Goal: Transaction & Acquisition: Purchase product/service

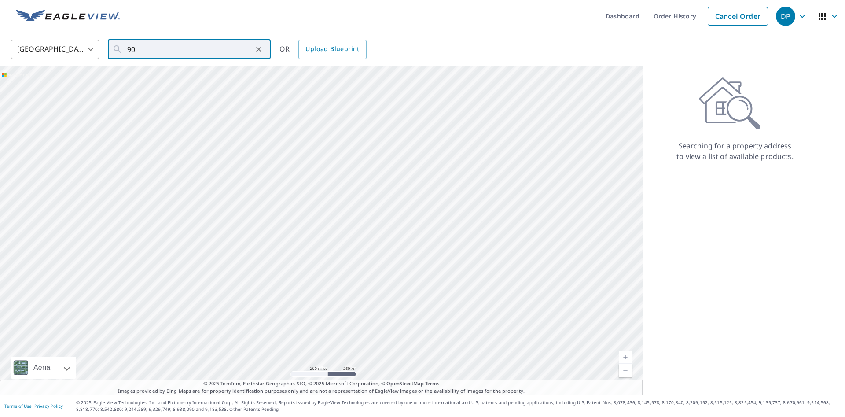
type input "9"
click at [205, 47] on input "89" at bounding box center [189, 49] width 125 height 25
type input "8"
paste input "[STREET_ADDRESS]"
click at [210, 77] on span "[STREET_ADDRESS]" at bounding box center [194, 75] width 138 height 11
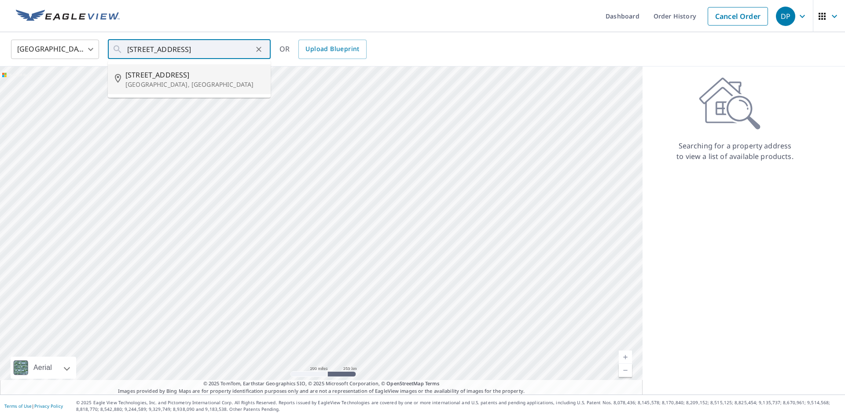
type input "[STREET_ADDRESS]"
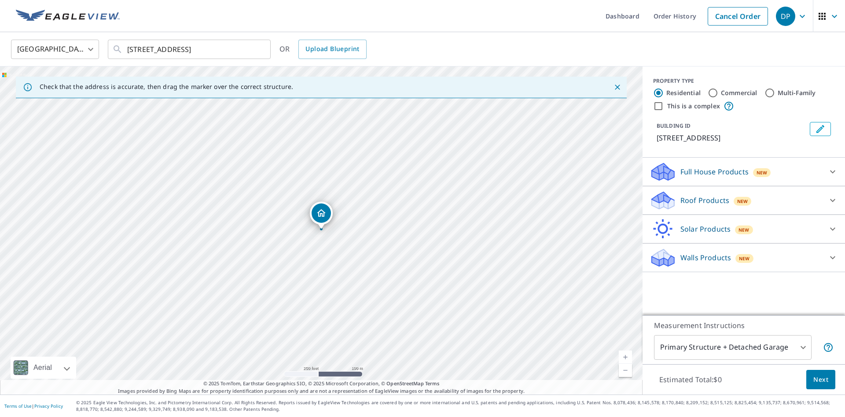
click at [696, 198] on p "Roof Products" at bounding box center [704, 200] width 49 height 11
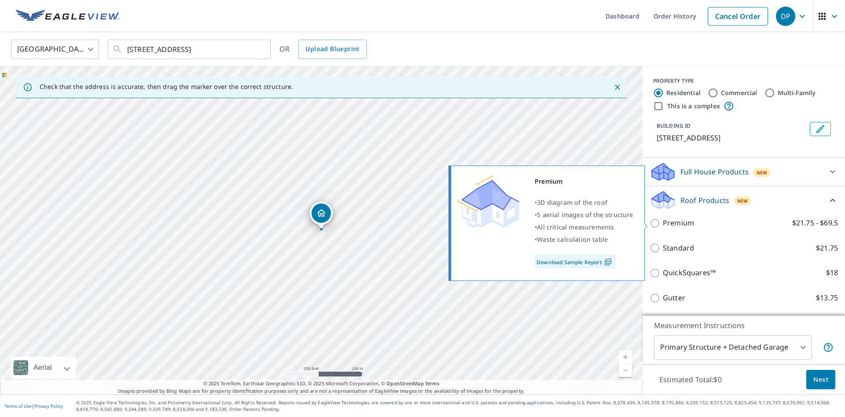
click at [654, 217] on div at bounding box center [656, 222] width 13 height 11
click at [654, 221] on input "Premium $21.75 - $69.5" at bounding box center [656, 223] width 13 height 11
checkbox input "true"
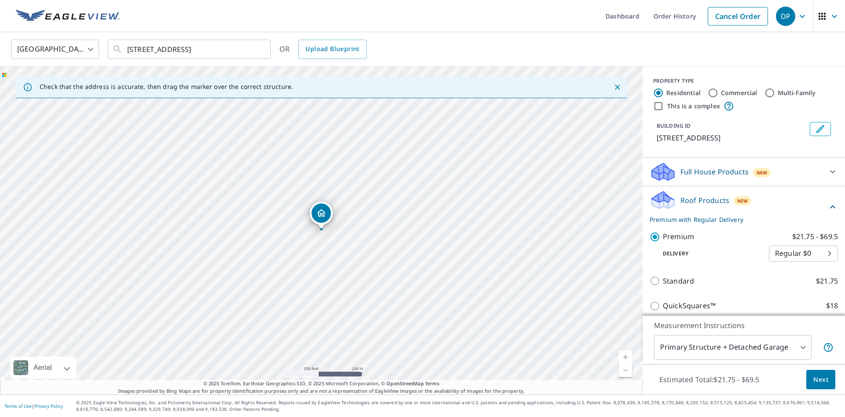
scroll to position [115, 0]
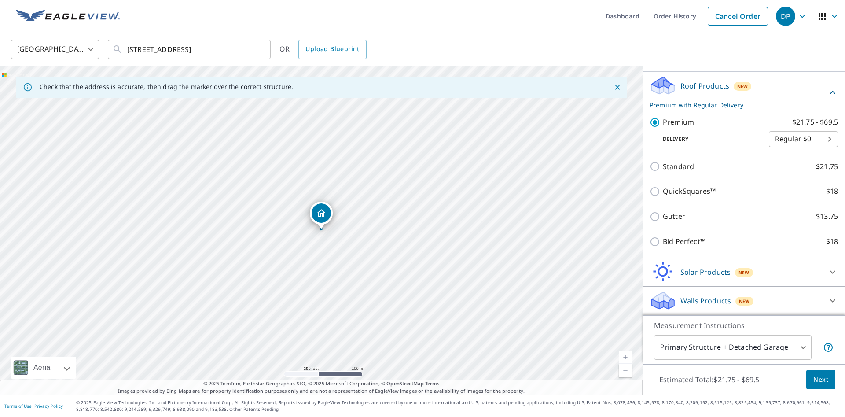
click at [817, 379] on span "Next" at bounding box center [820, 379] width 15 height 11
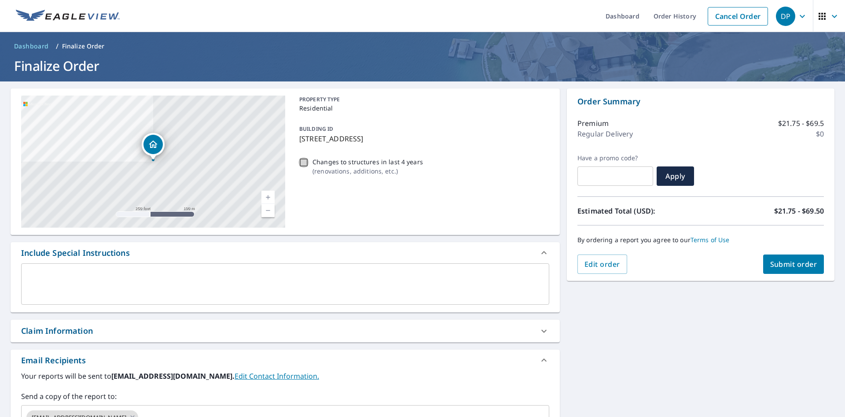
click at [306, 162] on input "Changes to structures in last 4 years ( renovations, additions, etc. )" at bounding box center [303, 162] width 11 height 11
checkbox input "true"
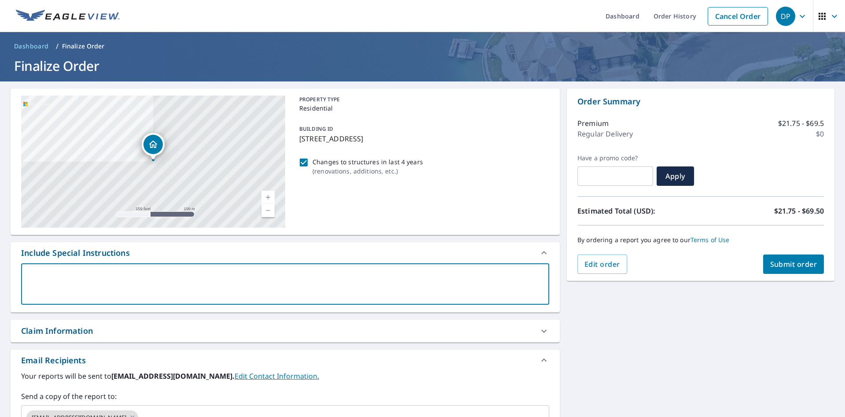
click at [52, 272] on textarea at bounding box center [285, 284] width 516 height 25
type textarea "P"
type textarea "x"
checkbox input "true"
type textarea "Pl"
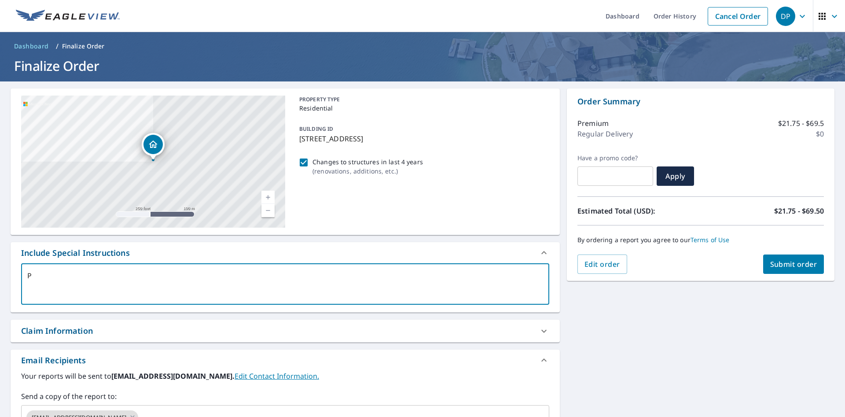
type textarea "x"
checkbox input "true"
type textarea "Ple"
type textarea "x"
checkbox input "true"
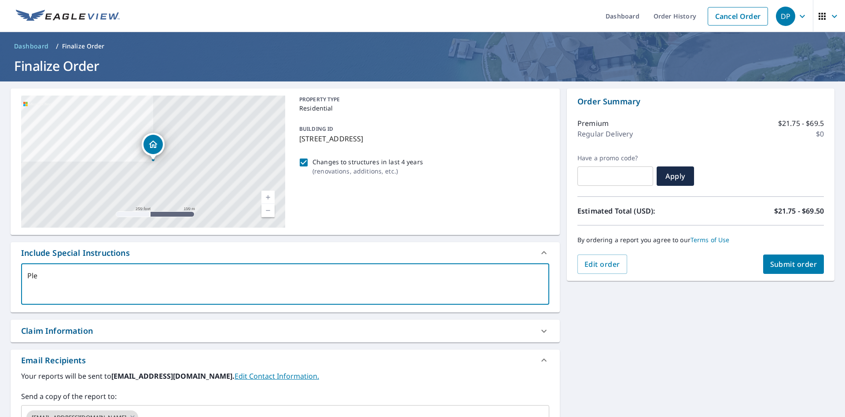
type textarea "Plea"
type textarea "x"
checkbox input "true"
type textarea "Pleas"
type textarea "x"
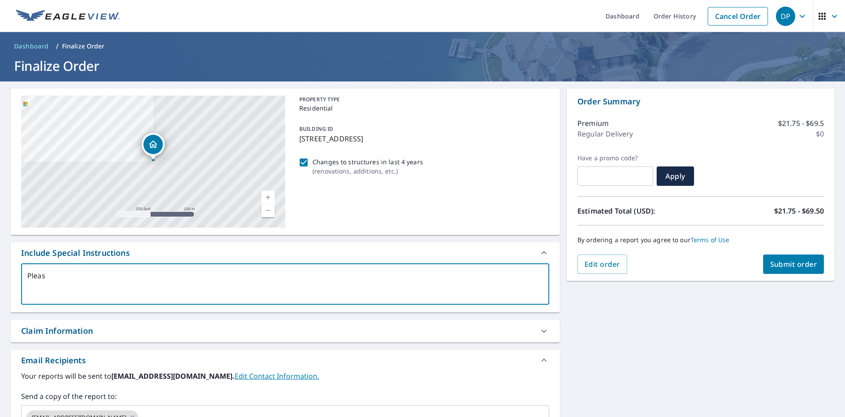
checkbox input "true"
type textarea "Please"
type textarea "x"
checkbox input "true"
type textarea "Please"
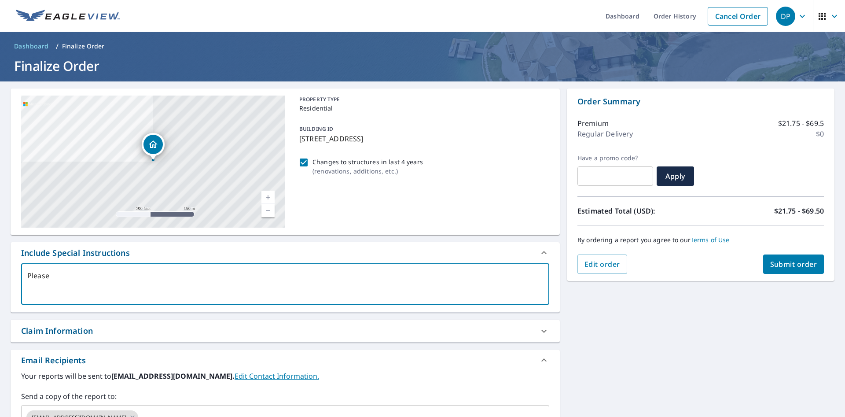
type textarea "x"
checkbox input "true"
type textarea "Please i"
type textarea "x"
checkbox input "true"
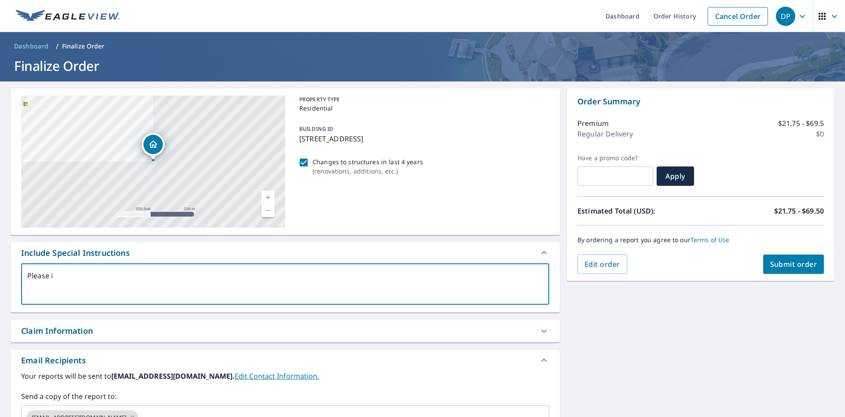
type textarea "Please in"
type textarea "x"
checkbox input "true"
type textarea "Please inc"
type textarea "x"
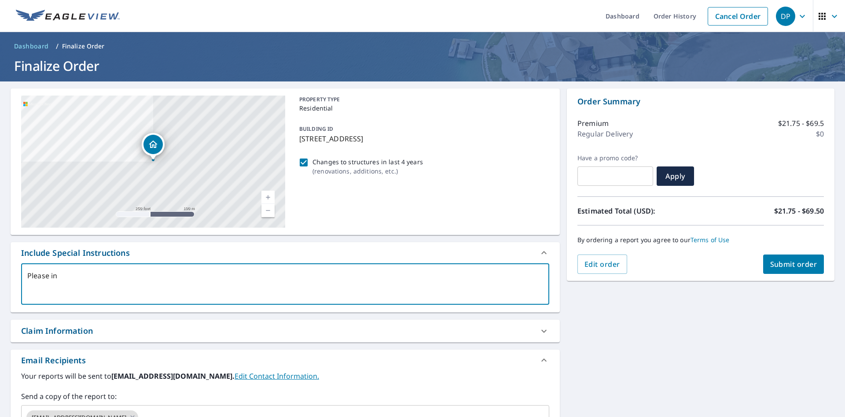
checkbox input "true"
type textarea "Please incl"
type textarea "x"
checkbox input "true"
type textarea "Please inclu"
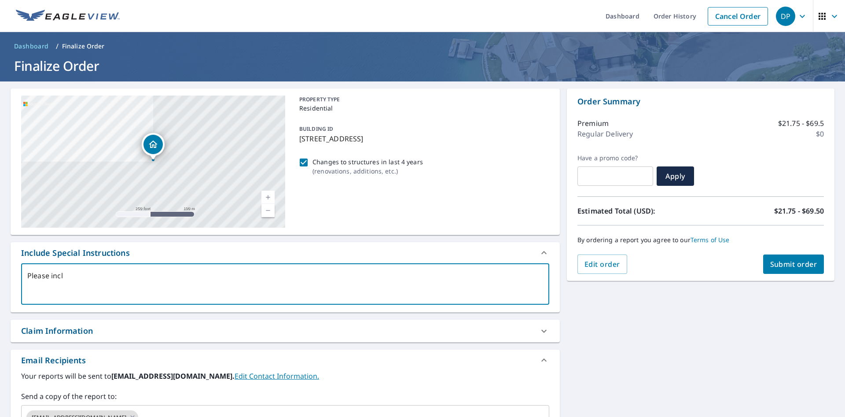
type textarea "x"
checkbox input "true"
type textarea "Please includ"
type textarea "x"
checkbox input "true"
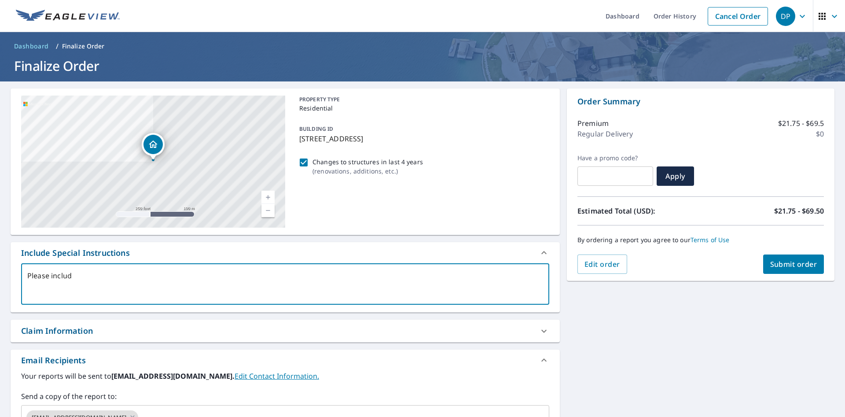
type textarea "Please include"
type textarea "x"
checkbox input "true"
type textarea "Please include"
type textarea "x"
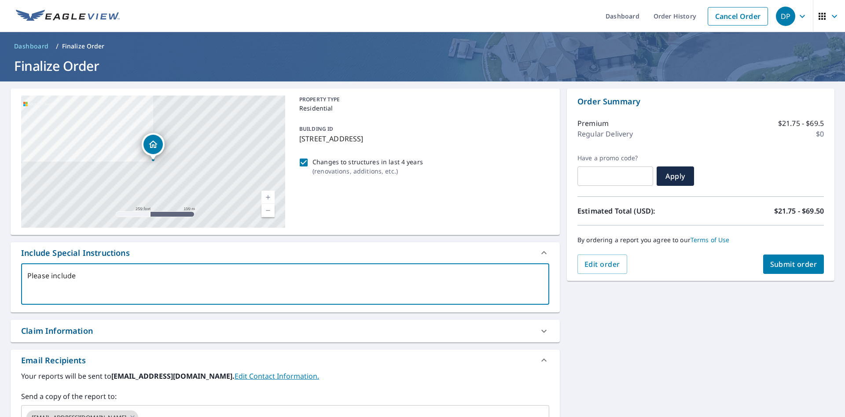
checkbox input "true"
type textarea "Please include a"
type textarea "x"
checkbox input "true"
type textarea "Please include al"
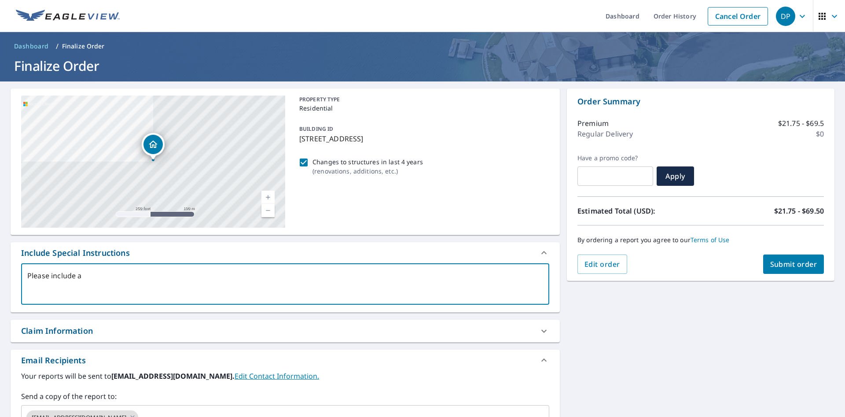
type textarea "x"
checkbox input "true"
type textarea "Please include all"
type textarea "x"
checkbox input "true"
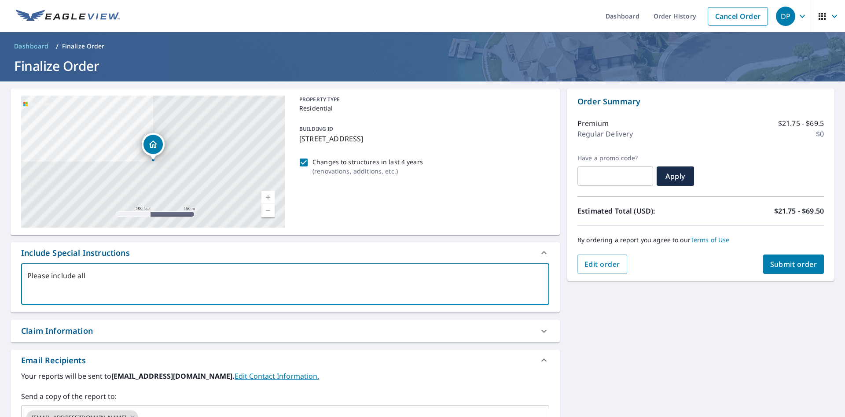
type textarea "Please include all"
type textarea "x"
checkbox input "true"
type textarea "Please include all b"
type textarea "x"
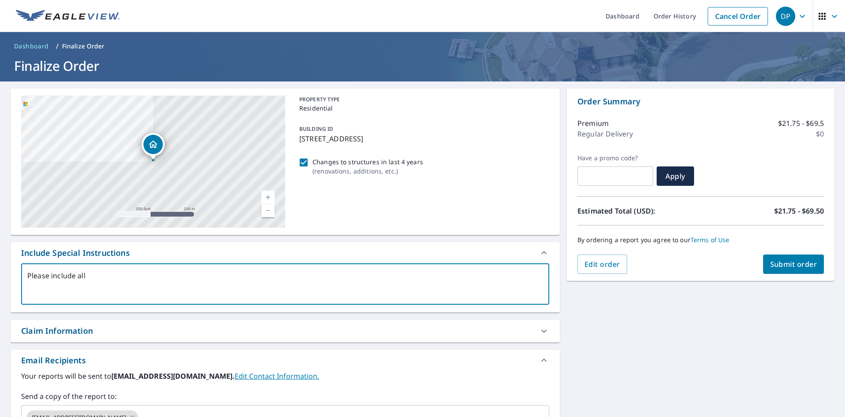
checkbox input "true"
type textarea "Please include all bu"
type textarea "x"
checkbox input "true"
type textarea "Please include all [PERSON_NAME]"
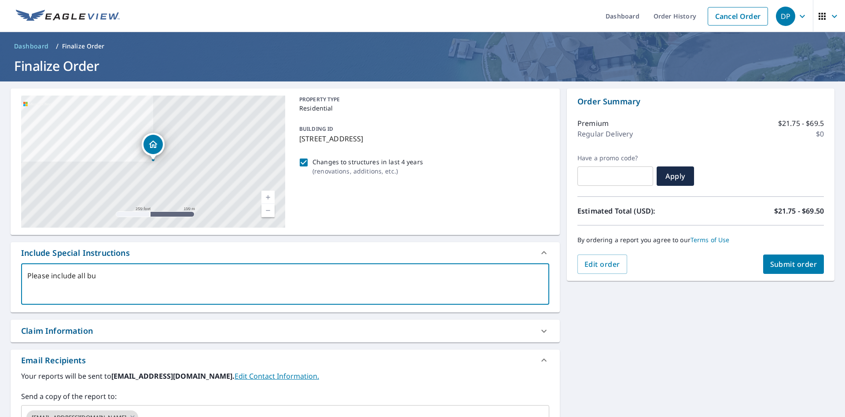
type textarea "x"
checkbox input "true"
type textarea "Please include all buil"
type textarea "x"
checkbox input "true"
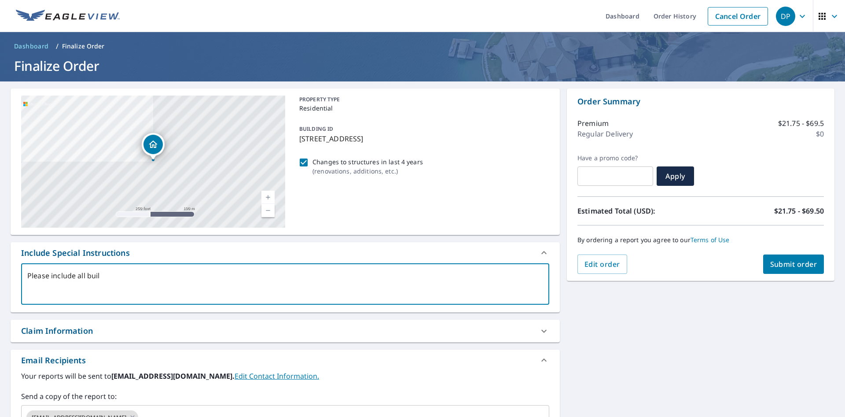
type textarea "Please include all build"
type textarea "x"
checkbox input "true"
type textarea "Please include all buildi"
type textarea "x"
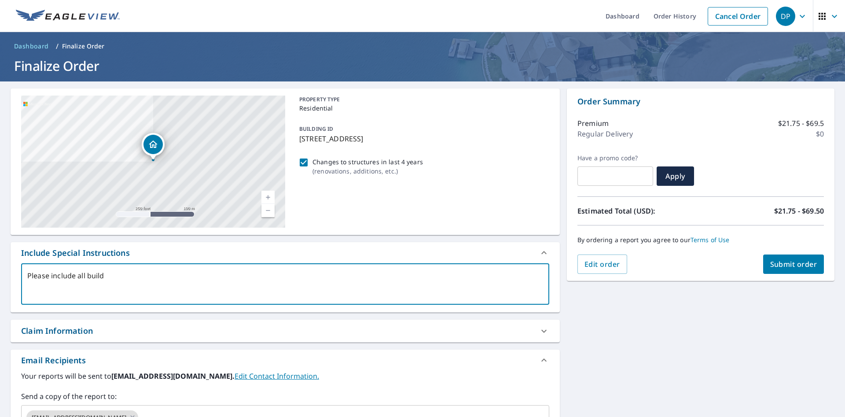
checkbox input "true"
type textarea "Please include all buildin"
type textarea "x"
checkbox input "true"
type textarea "Please include all building"
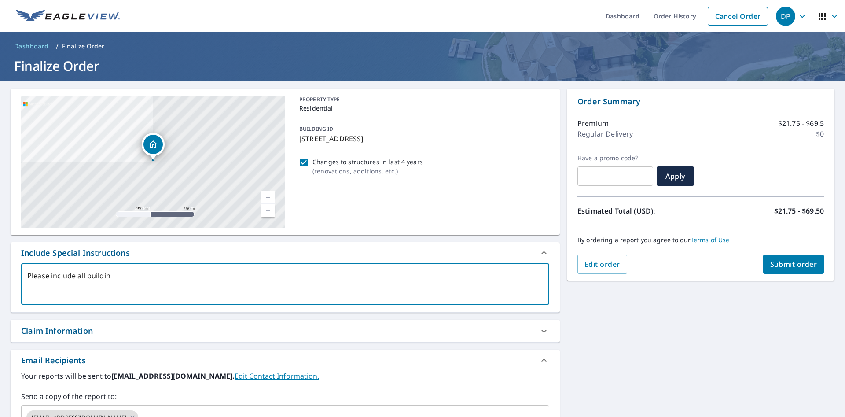
type textarea "x"
checkbox input "true"
type textarea "Please include all buildings"
type textarea "x"
checkbox input "true"
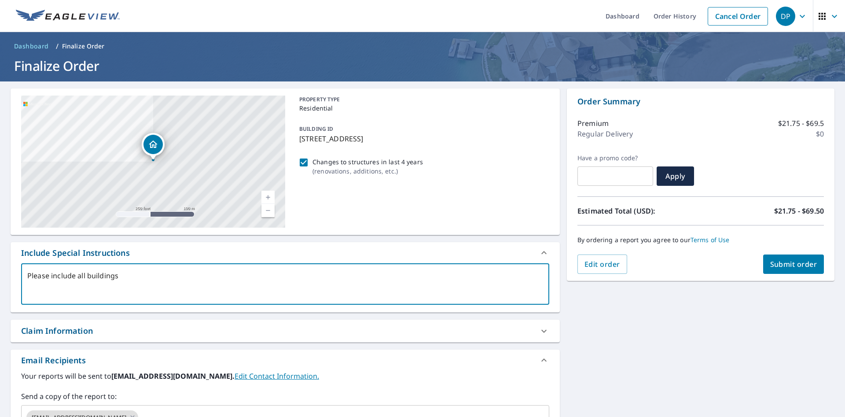
type textarea "Please include all building"
type textarea "x"
checkbox input "true"
type textarea "Please include all buildin"
type textarea "x"
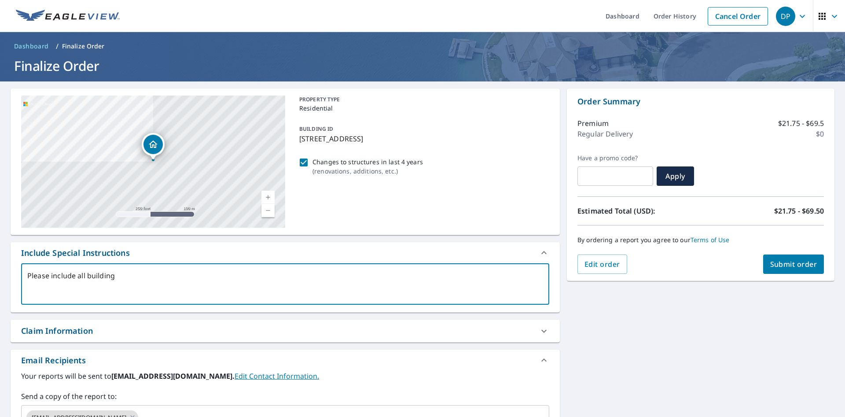
checkbox input "true"
type textarea "Please include all buildi"
type textarea "x"
checkbox input "true"
type textarea "Please include all build"
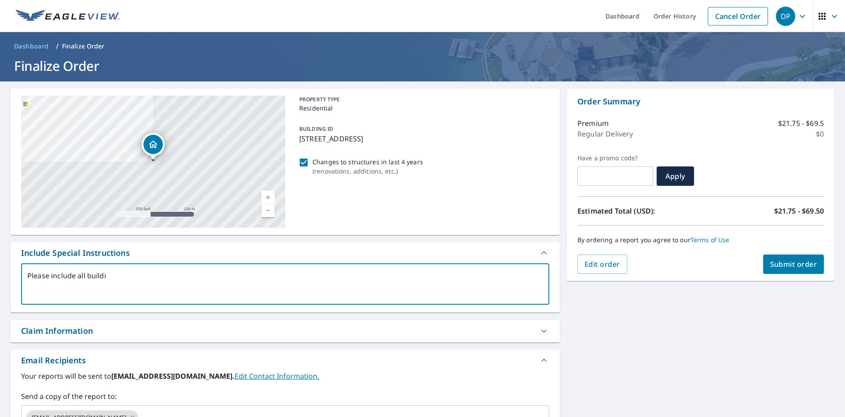
type textarea "x"
checkbox input "true"
type textarea "Please include all buil"
type textarea "x"
checkbox input "true"
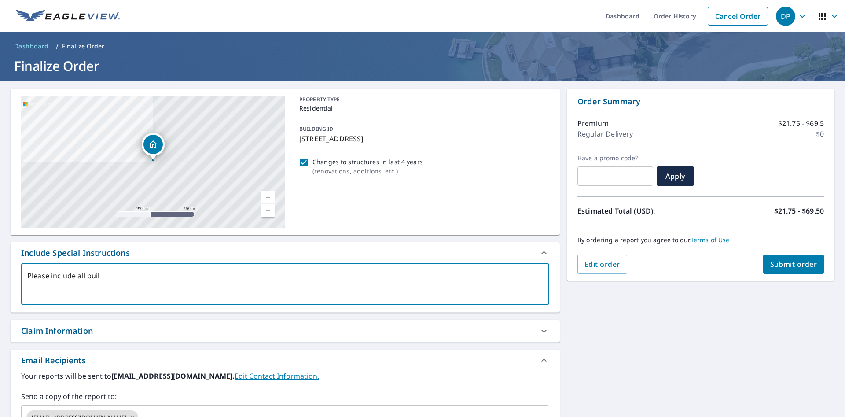
type textarea "Please include all [PERSON_NAME]"
type textarea "x"
checkbox input "true"
type textarea "Please include all bu"
type textarea "x"
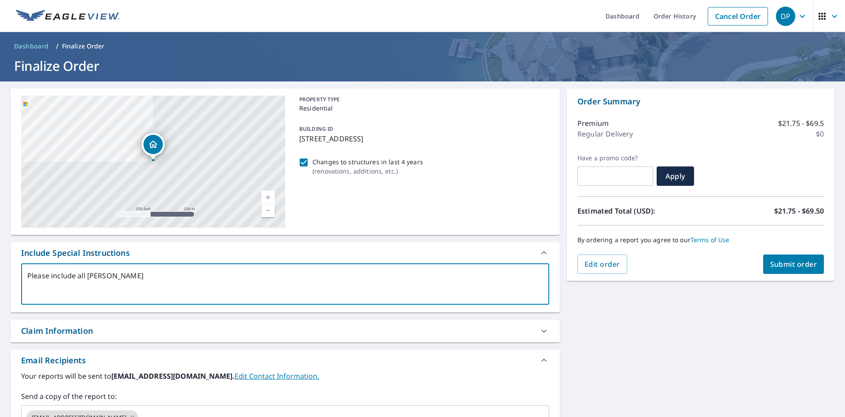
checkbox input "true"
type textarea "Please include all b"
type textarea "x"
checkbox input "true"
type textarea "Please include all"
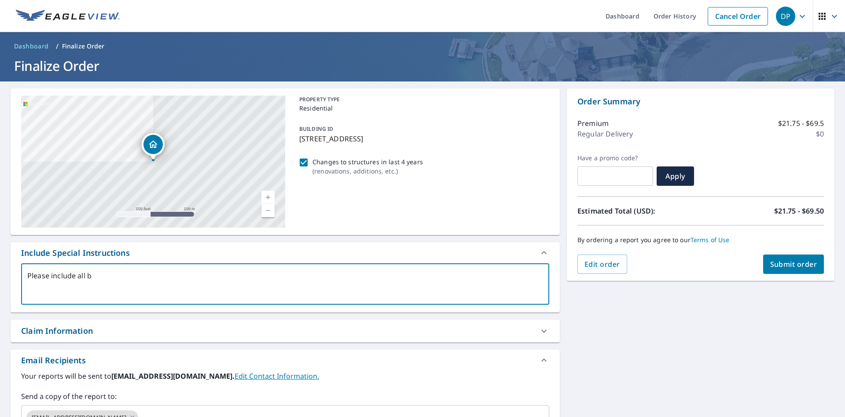
type textarea "x"
checkbox input "true"
type textarea "Please include all s"
type textarea "x"
checkbox input "true"
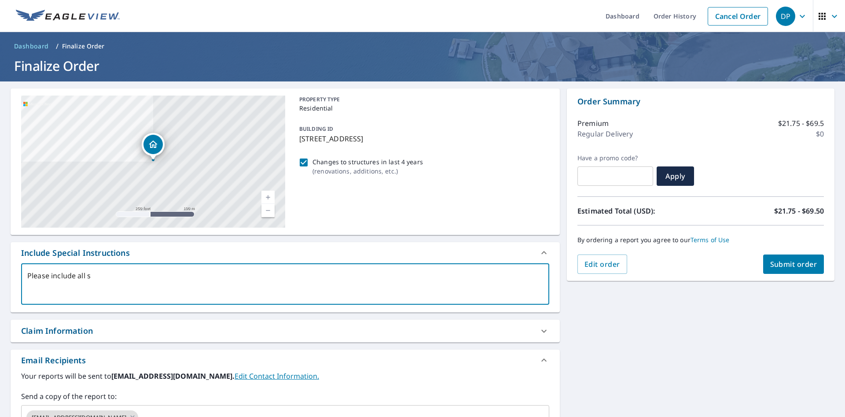
type textarea "Please include all st"
type textarea "x"
checkbox input "true"
type textarea "Please include all str"
type textarea "x"
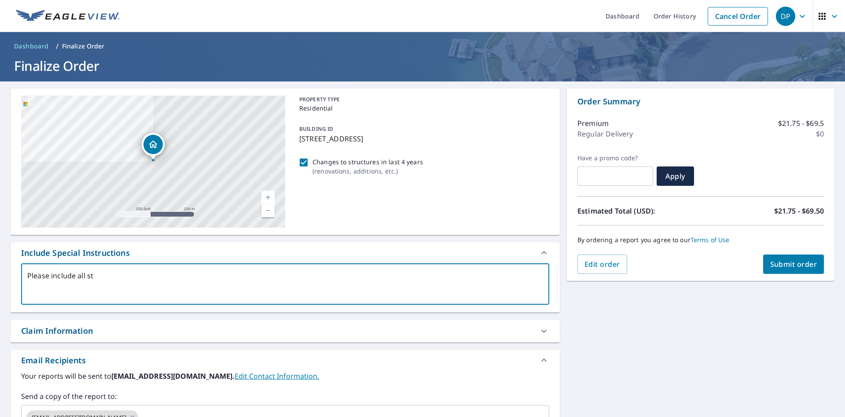
checkbox input "true"
type textarea "Please include all stru"
type textarea "x"
checkbox input "true"
type textarea "Please include all struc"
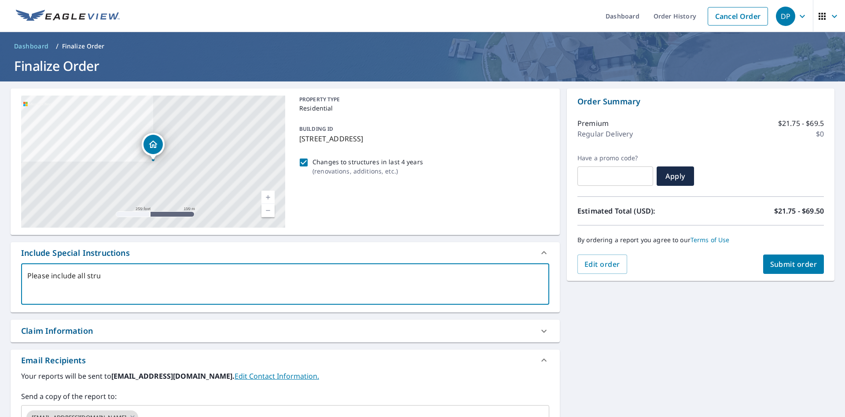
type textarea "x"
checkbox input "true"
type textarea "Please include all struct"
type textarea "x"
checkbox input "true"
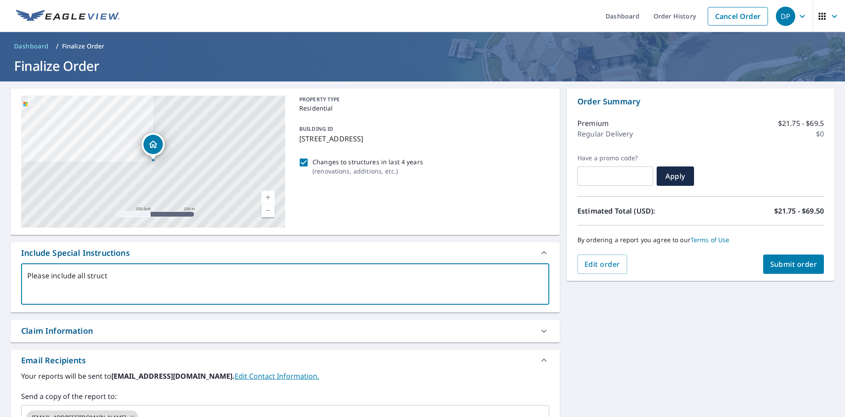
type textarea "Please include all structu"
type textarea "x"
checkbox input "true"
type textarea "Please include all structur"
type textarea "x"
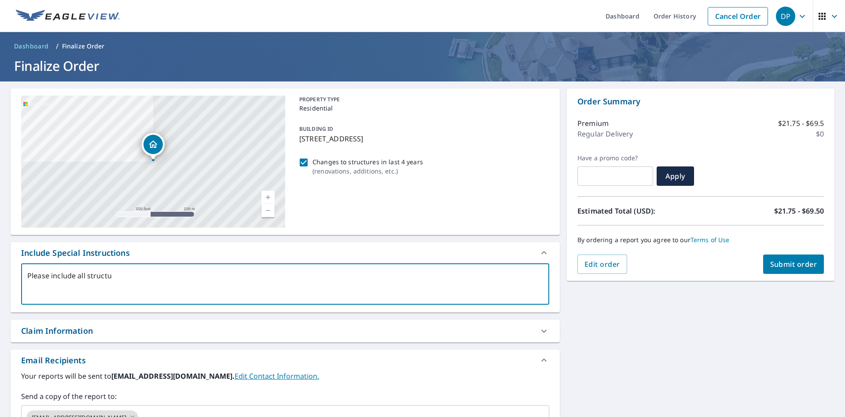
checkbox input "true"
type textarea "Please include all structure"
type textarea "x"
checkbox input "true"
type textarea "Please include all structures"
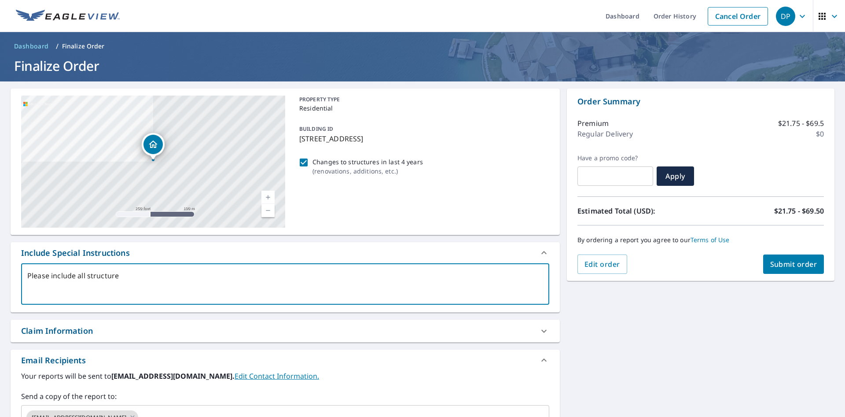
type textarea "x"
checkbox input "true"
type textarea "Please include all structures"
type textarea "x"
checkbox input "true"
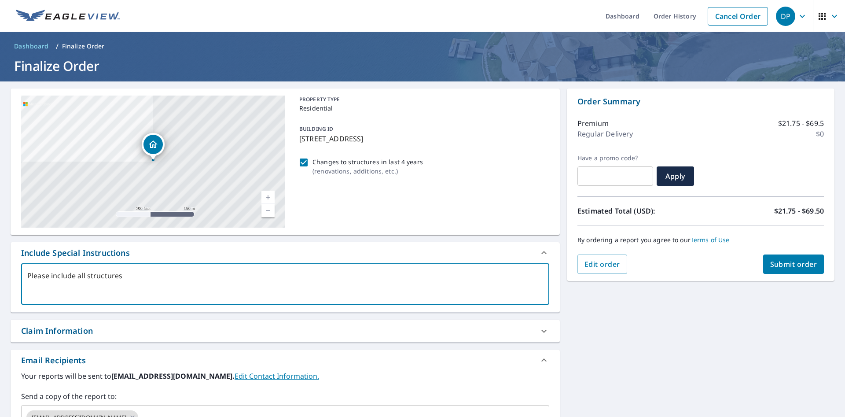
type textarea "Please include all structures f"
type textarea "x"
checkbox input "true"
type textarea "Please include all structures fr"
type textarea "x"
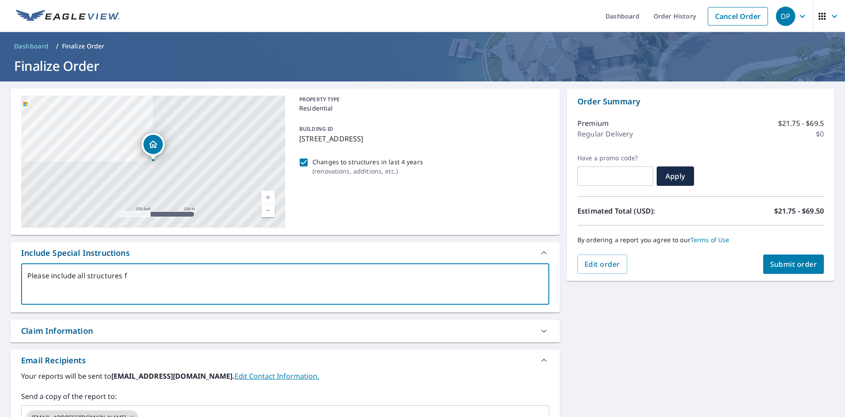
checkbox input "true"
type textarea "Please include all structures f"
type textarea "x"
checkbox input "true"
type textarea "Please include all structures"
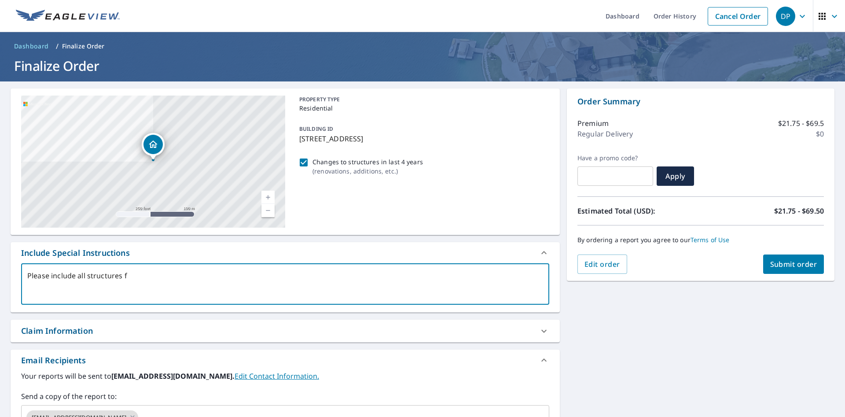
type textarea "x"
checkbox input "true"
type textarea "Please include all structures f"
type textarea "x"
checkbox input "true"
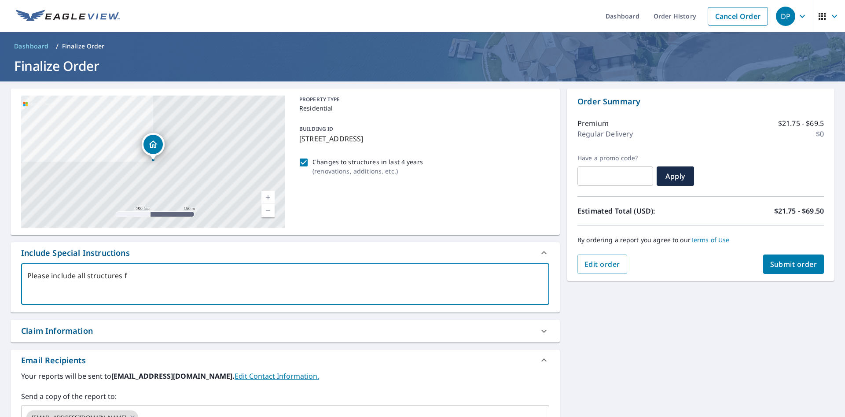
type textarea "Please include all structures fo"
type textarea "x"
checkbox input "true"
type textarea "Please include all structures for"
type textarea "x"
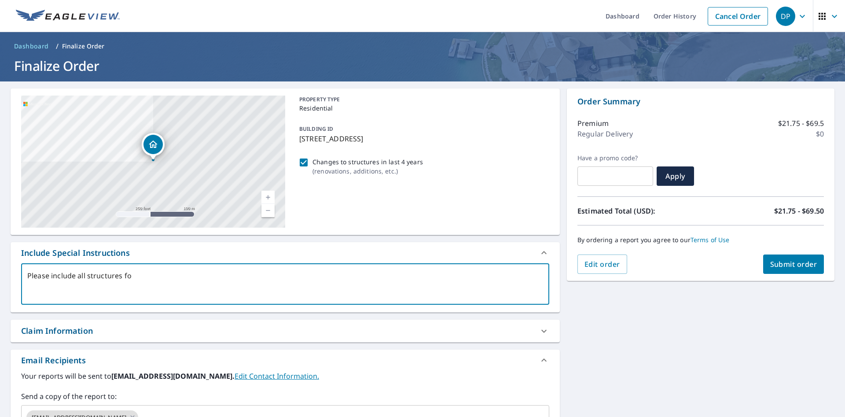
checkbox input "true"
type textarea "Please include all structures for"
type textarea "x"
checkbox input "true"
type textarea "Please include all structures for t"
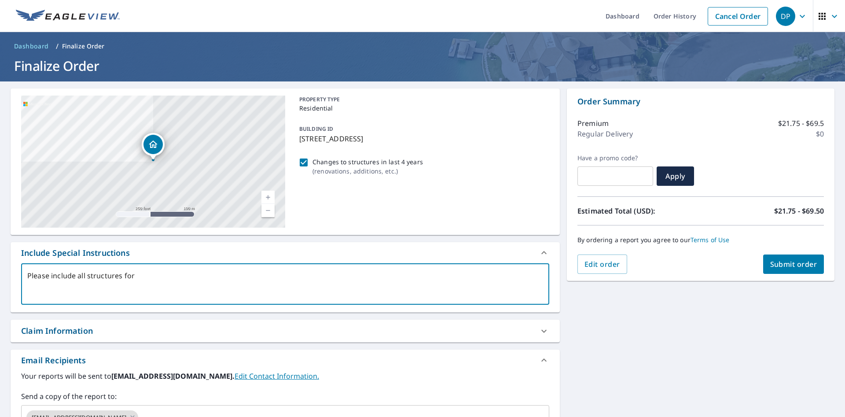
type textarea "x"
checkbox input "true"
type textarea "Please include all structures for th"
type textarea "x"
checkbox input "true"
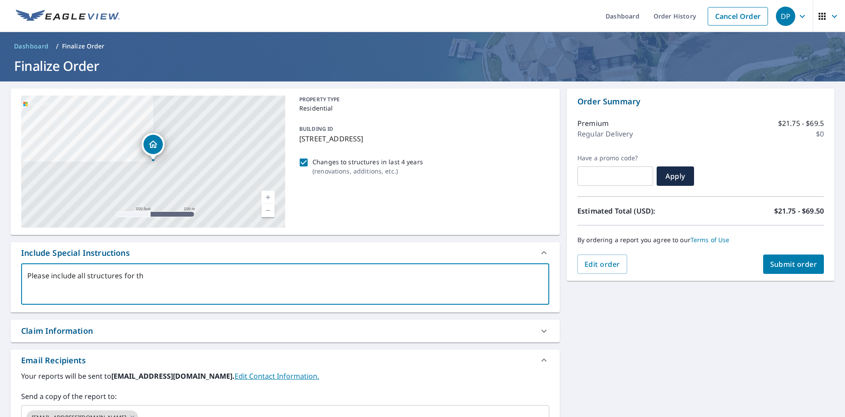
type textarea "Please include all structures for thi"
type textarea "x"
checkbox input "true"
type textarea "Please include all structures for this"
type textarea "x"
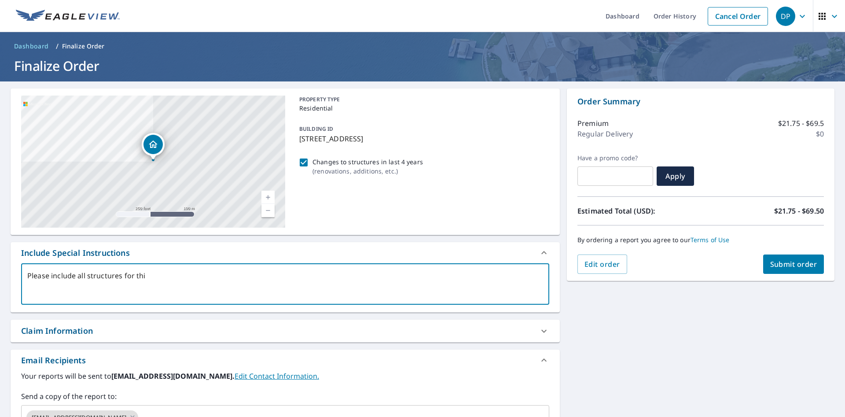
checkbox input "true"
type textarea "Please include all structures for this"
type textarea "x"
checkbox input "true"
type textarea "Please include all structures for this a"
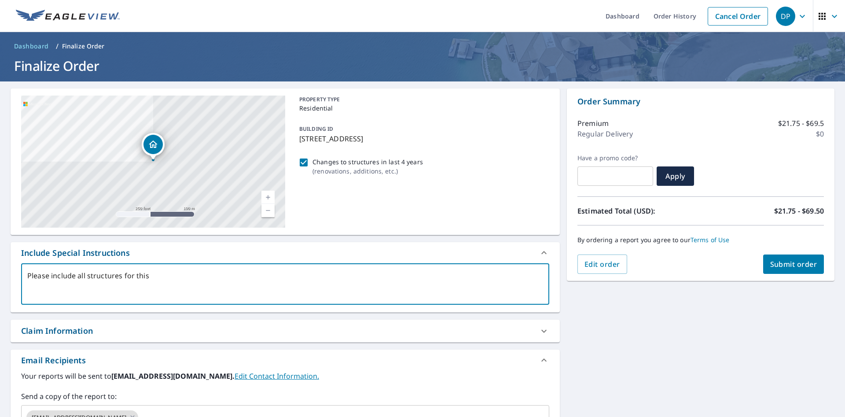
type textarea "x"
checkbox input "true"
type textarea "Please include all structures for this ad"
type textarea "x"
checkbox input "true"
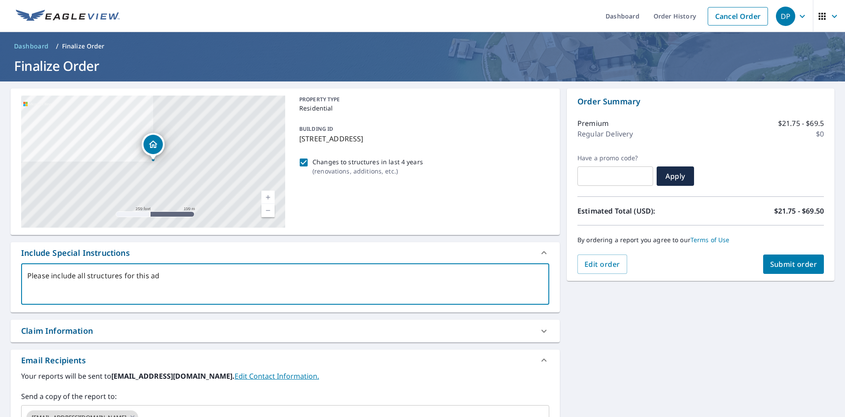
type textarea "Please include all structures for this add"
type textarea "x"
checkbox input "true"
type textarea "Please include all structures for this addr"
type textarea "x"
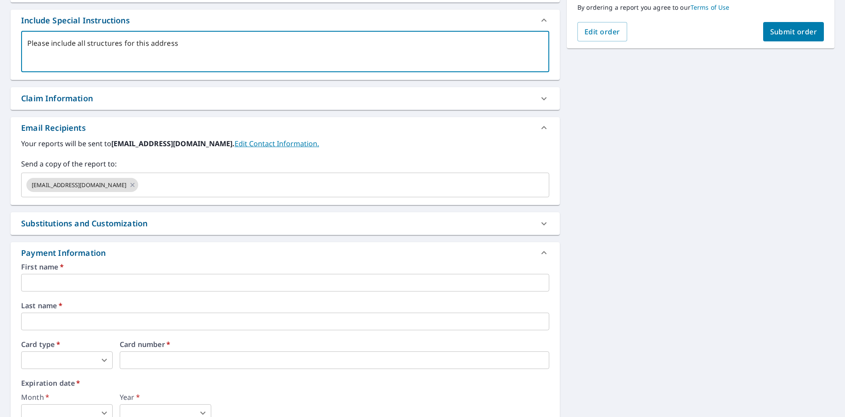
scroll to position [331, 0]
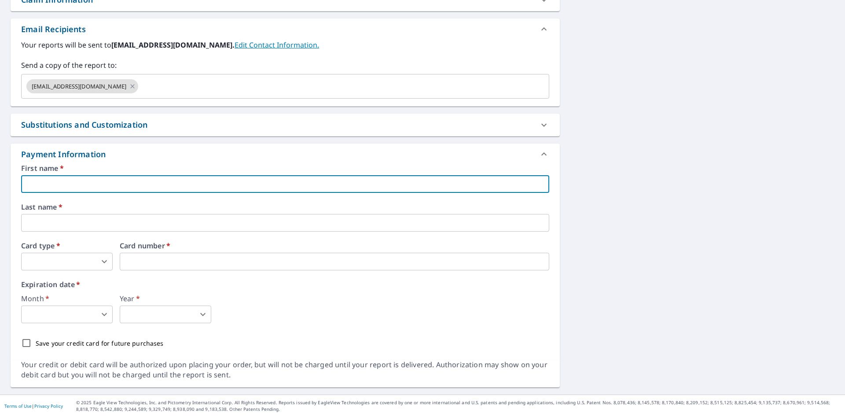
click at [151, 180] on input "text" at bounding box center [285, 184] width 528 height 18
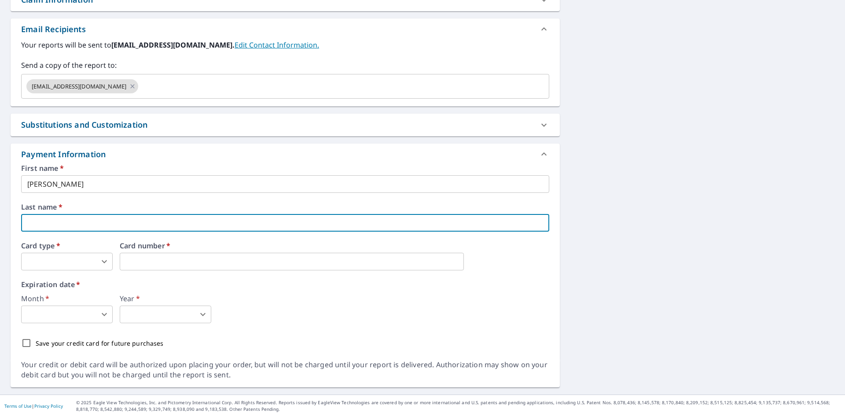
click at [163, 226] on input "text" at bounding box center [285, 223] width 528 height 18
click at [167, 189] on input "[PERSON_NAME]" at bounding box center [285, 184] width 528 height 18
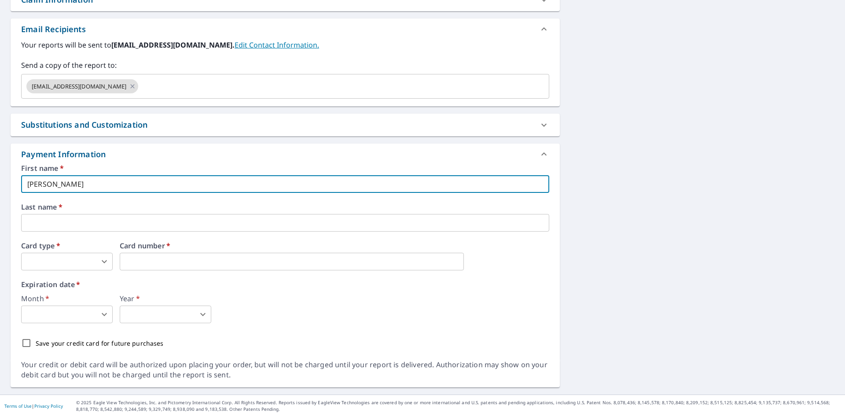
click at [164, 225] on input "text" at bounding box center [285, 223] width 528 height 18
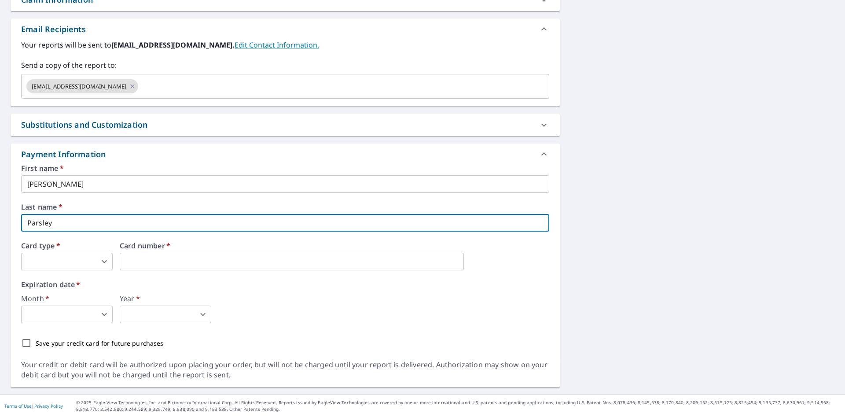
click at [77, 259] on body "DP DP Dashboard Order History Cancel Order DP Dashboard / Finalize Order Finali…" at bounding box center [422, 208] width 845 height 417
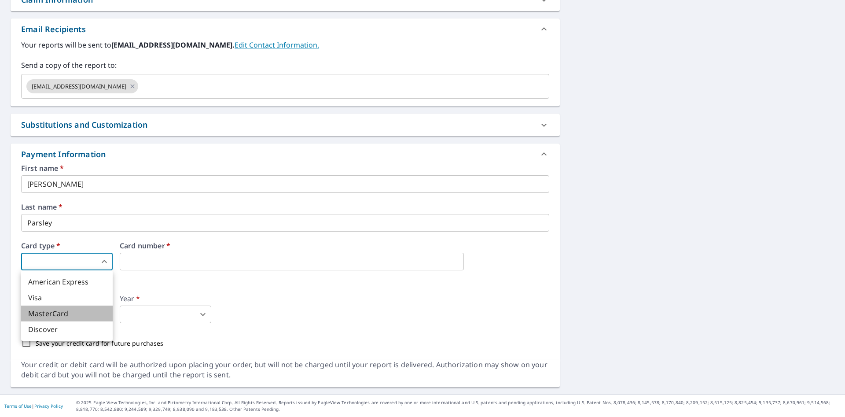
click at [75, 314] on li "MasterCard" at bounding box center [67, 313] width 92 height 16
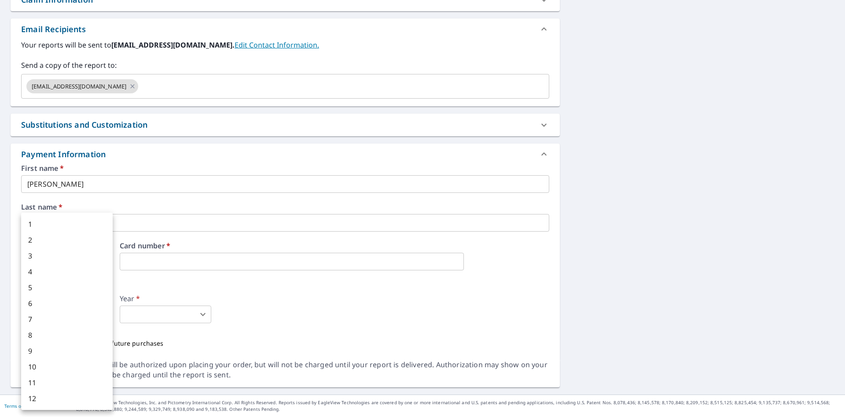
click at [87, 314] on body "DP DP Dashboard Order History Cancel Order DP Dashboard / Finalize Order Finali…" at bounding box center [422, 208] width 845 height 417
click at [34, 367] on li "10" at bounding box center [67, 367] width 92 height 16
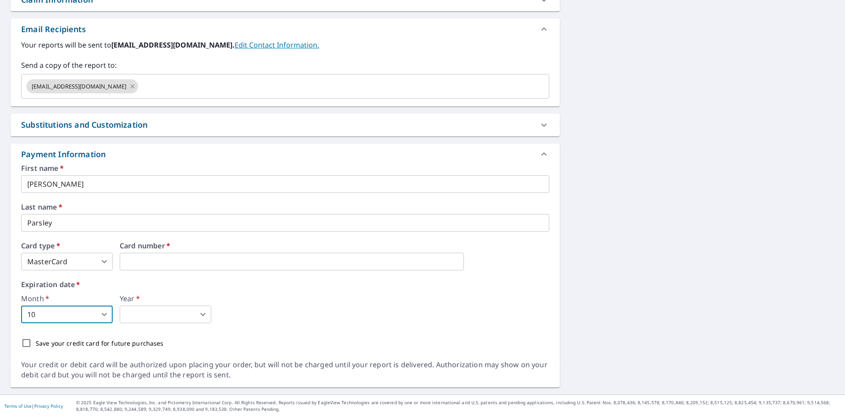
click at [136, 314] on body "DP DP Dashboard Order History Cancel Order DP Dashboard / Finalize Order Finali…" at bounding box center [422, 208] width 845 height 417
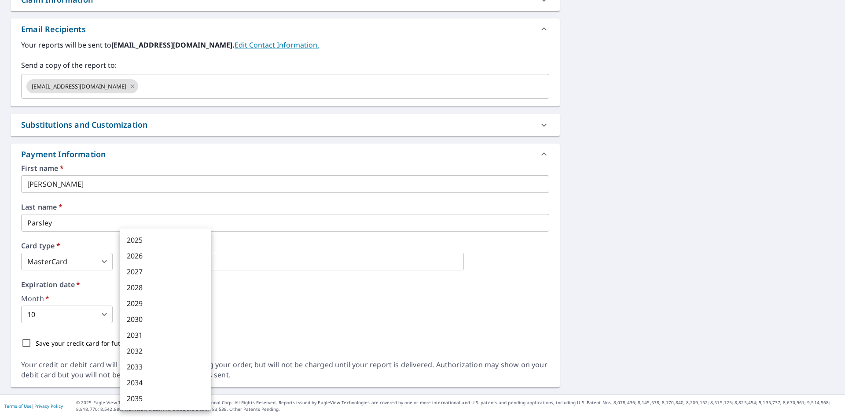
click at [148, 273] on li "2027" at bounding box center [166, 272] width 92 height 16
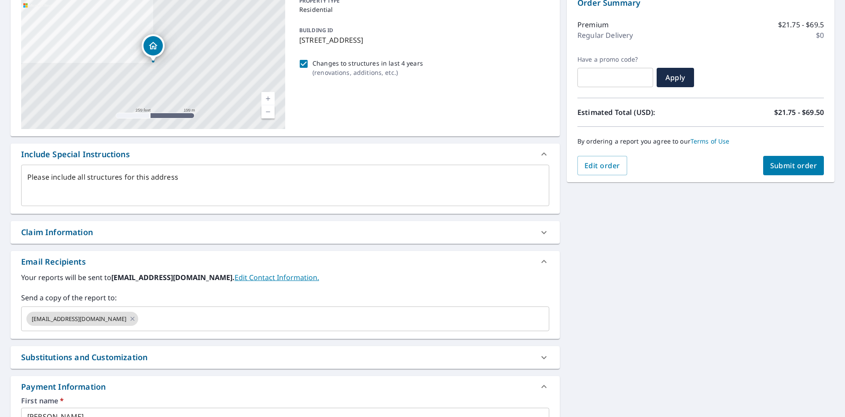
scroll to position [40, 0]
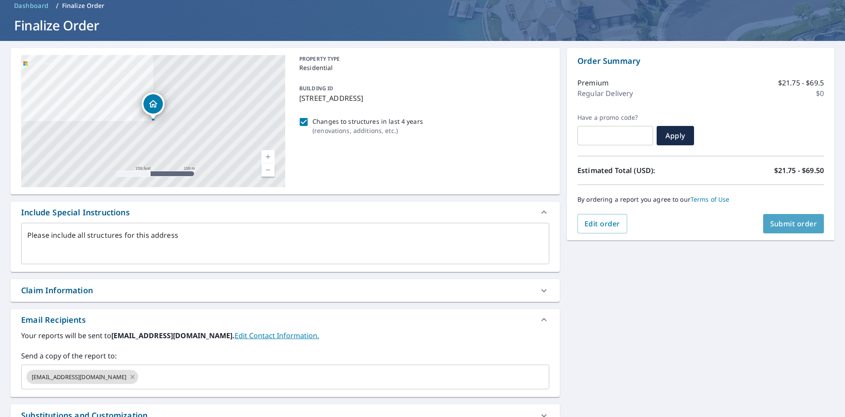
click at [803, 219] on span "Submit order" at bounding box center [793, 224] width 47 height 10
